Goal: Navigation & Orientation: Find specific page/section

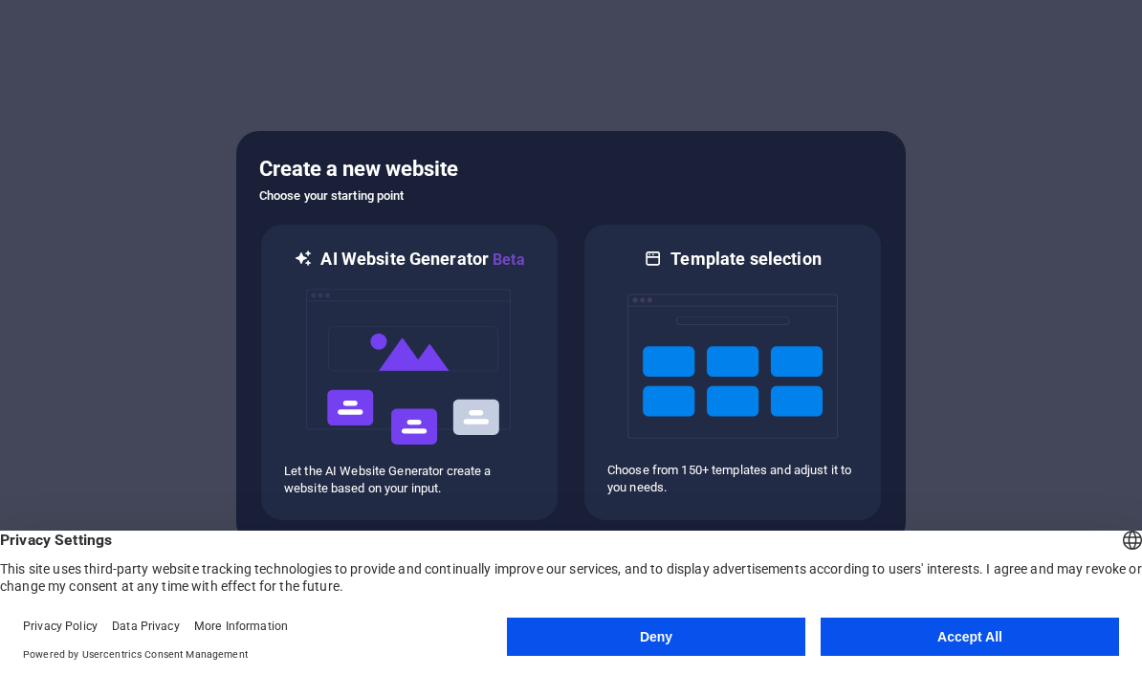
click at [929, 638] on button "Accept All" at bounding box center [969, 637] width 298 height 38
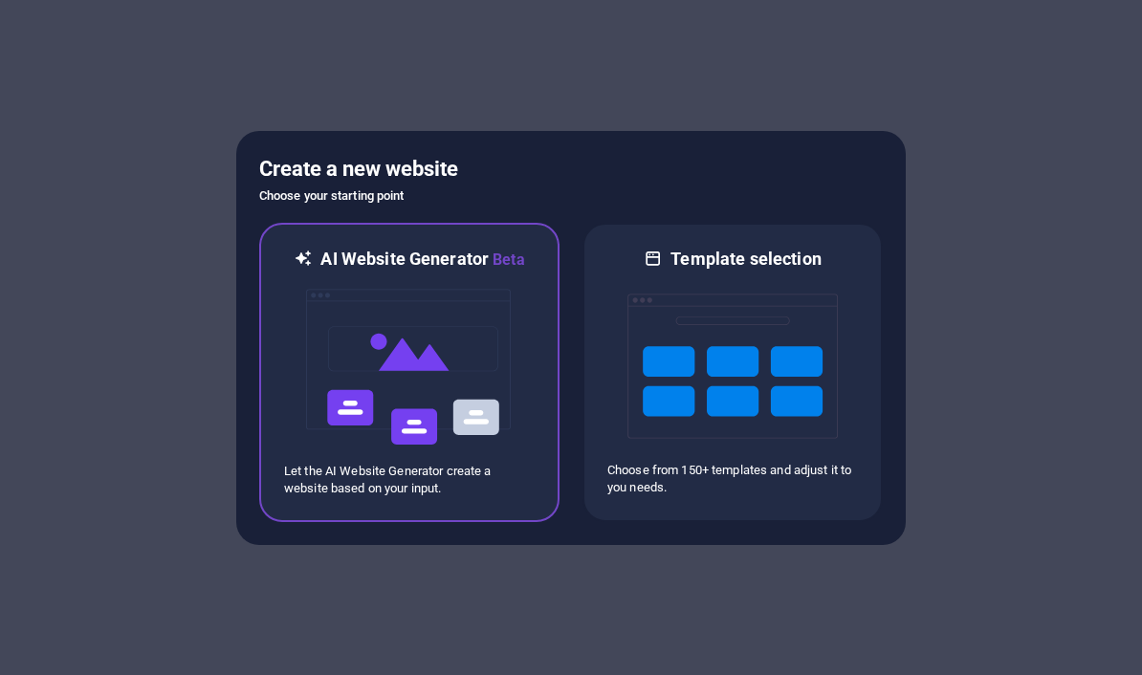
click at [390, 445] on img at bounding box center [409, 367] width 210 height 191
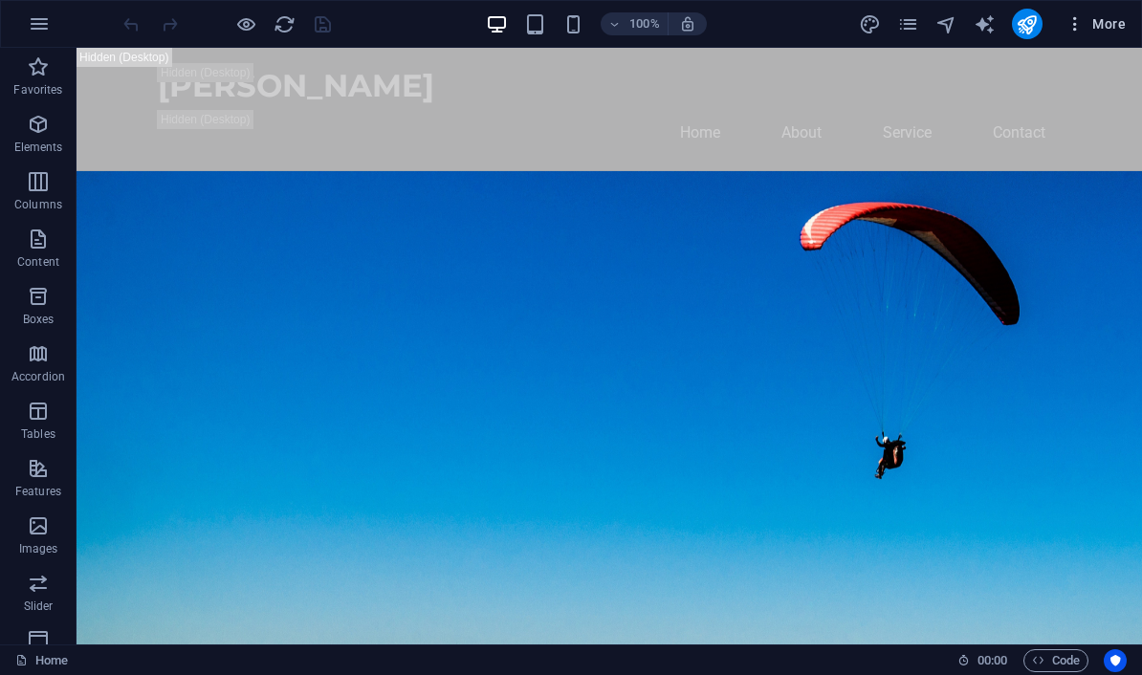
click at [1115, 24] on span "More" at bounding box center [1095, 23] width 60 height 19
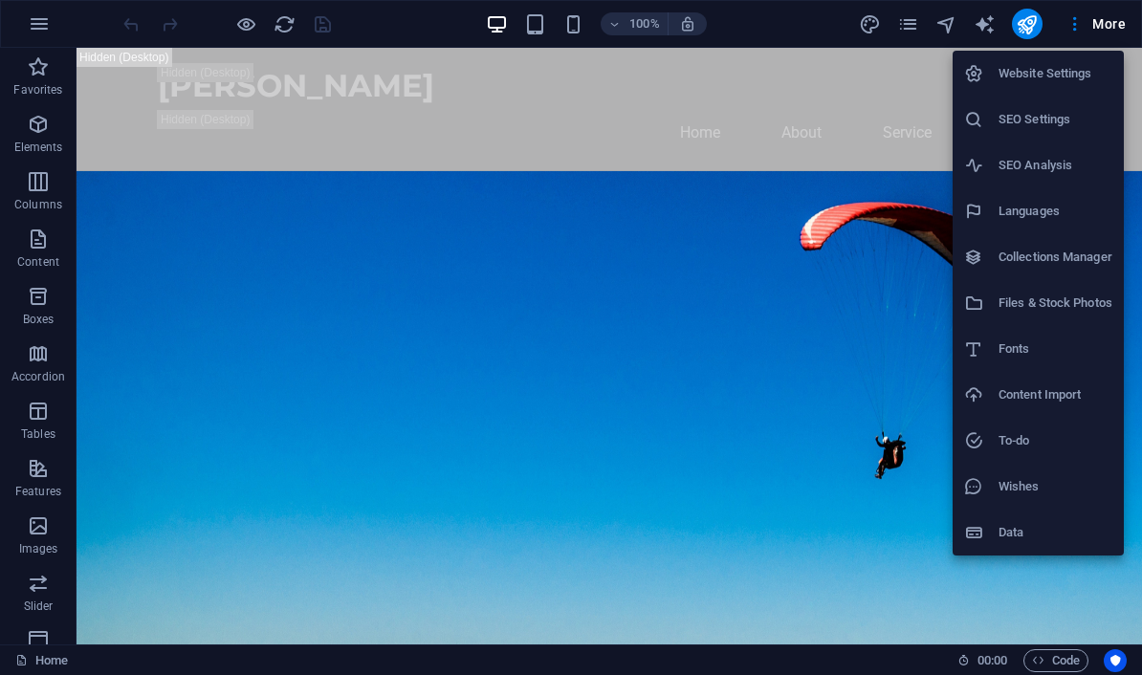
click at [21, 656] on div at bounding box center [571, 337] width 1142 height 675
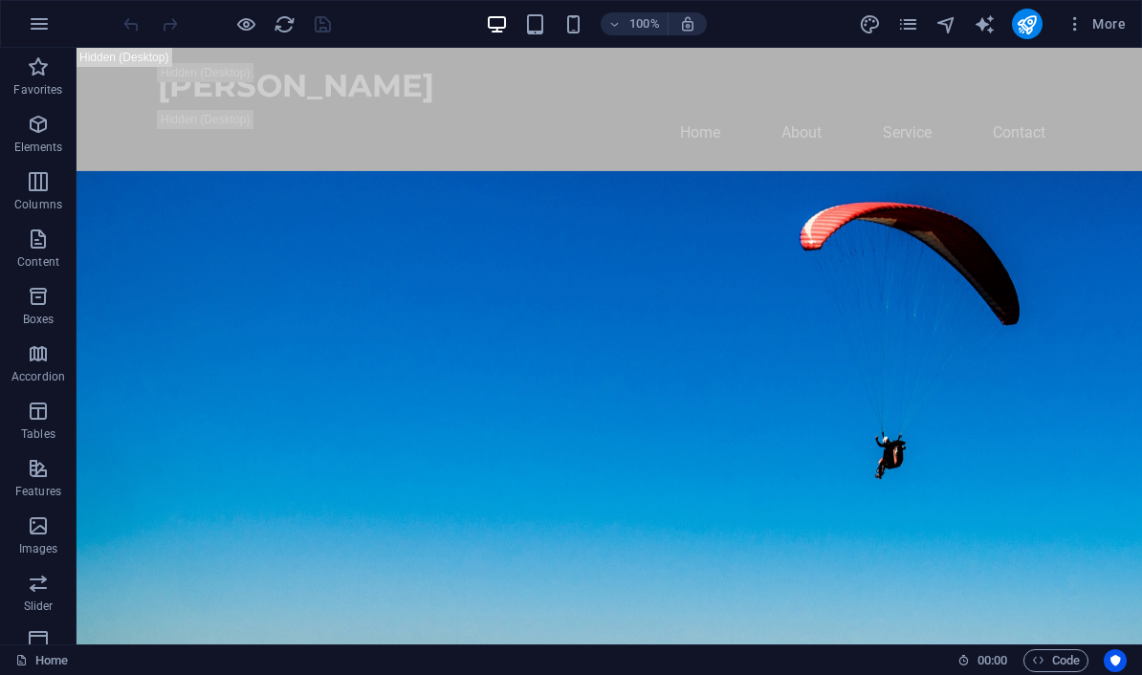
click at [21, 656] on icon at bounding box center [21, 660] width 12 height 12
click at [55, 651] on link "Home" at bounding box center [41, 660] width 53 height 23
click at [49, 662] on link "Home" at bounding box center [41, 660] width 53 height 23
click at [16, 662] on icon at bounding box center [21, 660] width 12 height 12
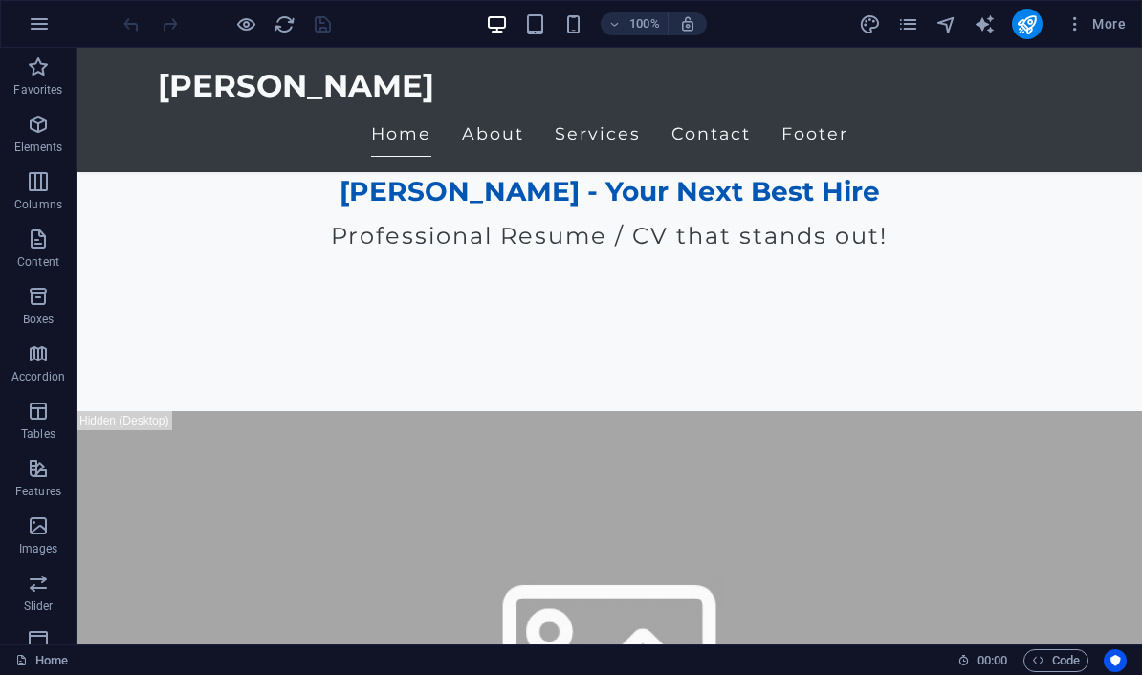
scroll to position [1287, 0]
